Goal: Check status: Check status

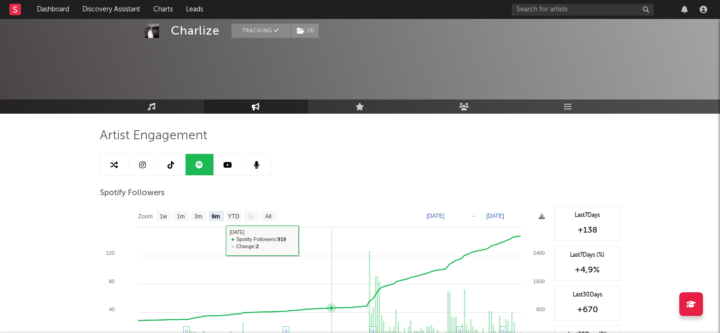
select select "6m"
select select "1w"
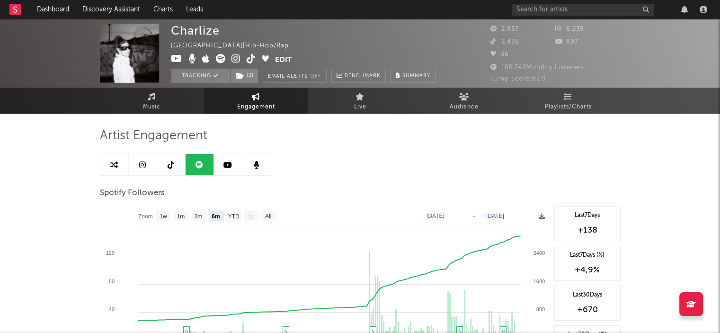
click at [210, 94] on link "Engagement" at bounding box center [256, 101] width 104 height 26
select select "1m"
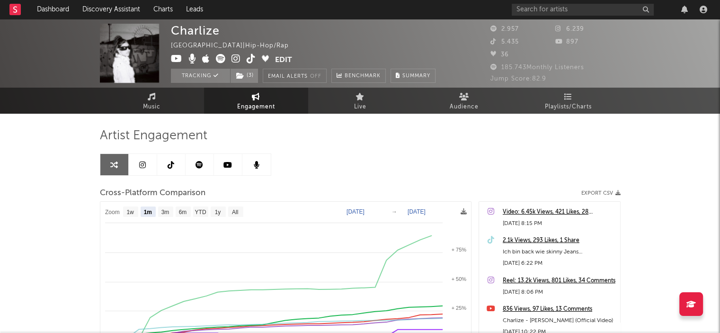
click at [169, 105] on link "Music" at bounding box center [152, 101] width 104 height 26
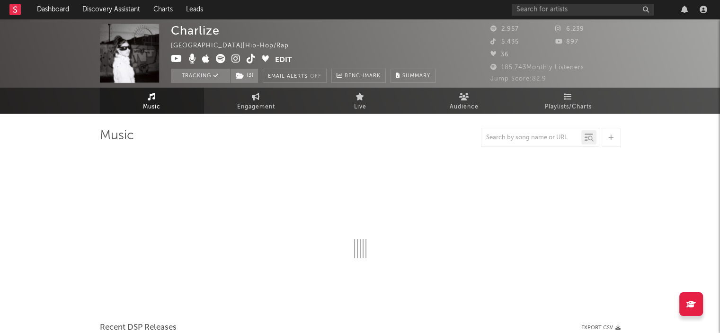
select select "1w"
